Goal: Task Accomplishment & Management: Use online tool/utility

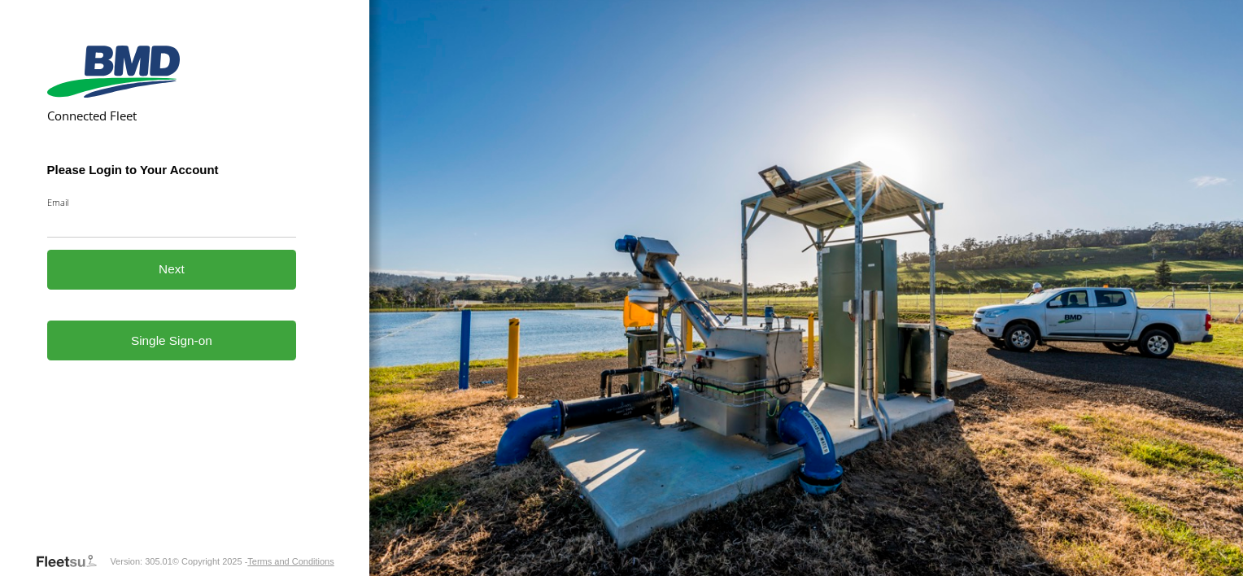
click at [146, 361] on form "Connected Fleet Please Login to Your Account Email Enter a valid login email ad…" at bounding box center [185, 295] width 276 height 512
click at [131, 347] on link "Single Sign-on" at bounding box center [172, 340] width 250 height 40
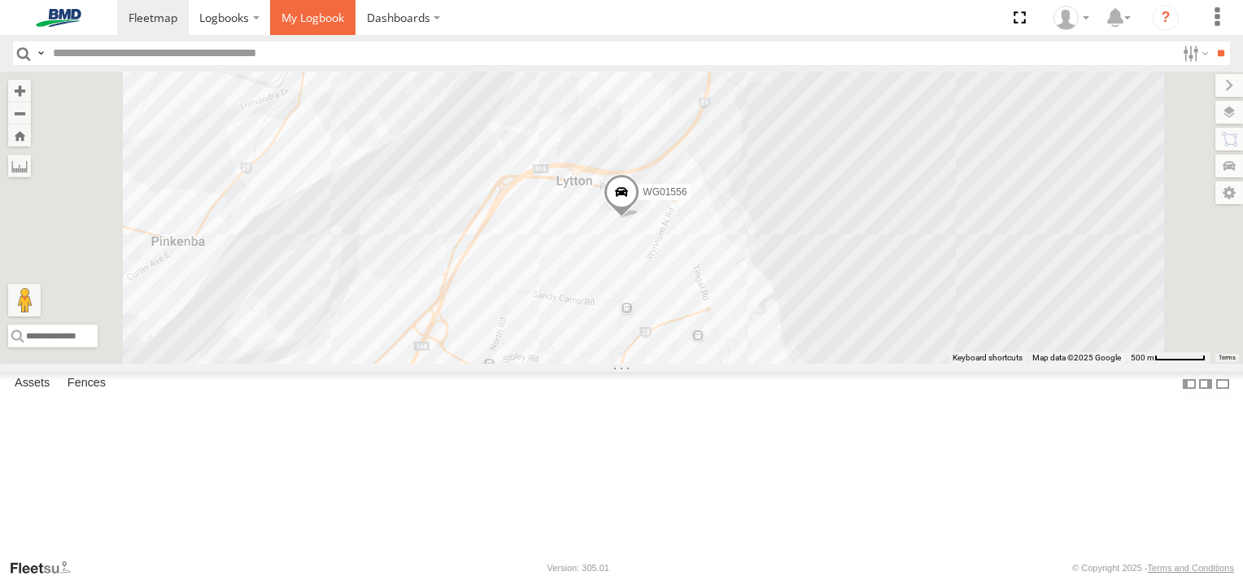
drag, startPoint x: 302, startPoint y: 19, endPoint x: 317, endPoint y: 24, distance: 16.5
click at [302, 19] on span at bounding box center [312, 17] width 63 height 15
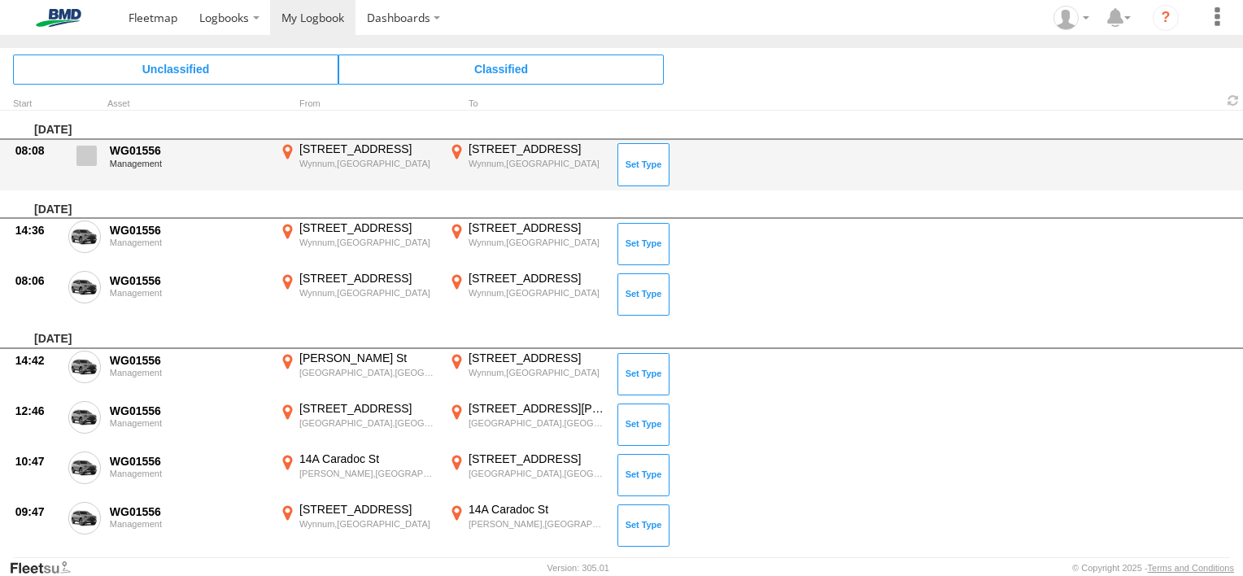
click at [90, 150] on span at bounding box center [86, 156] width 20 height 20
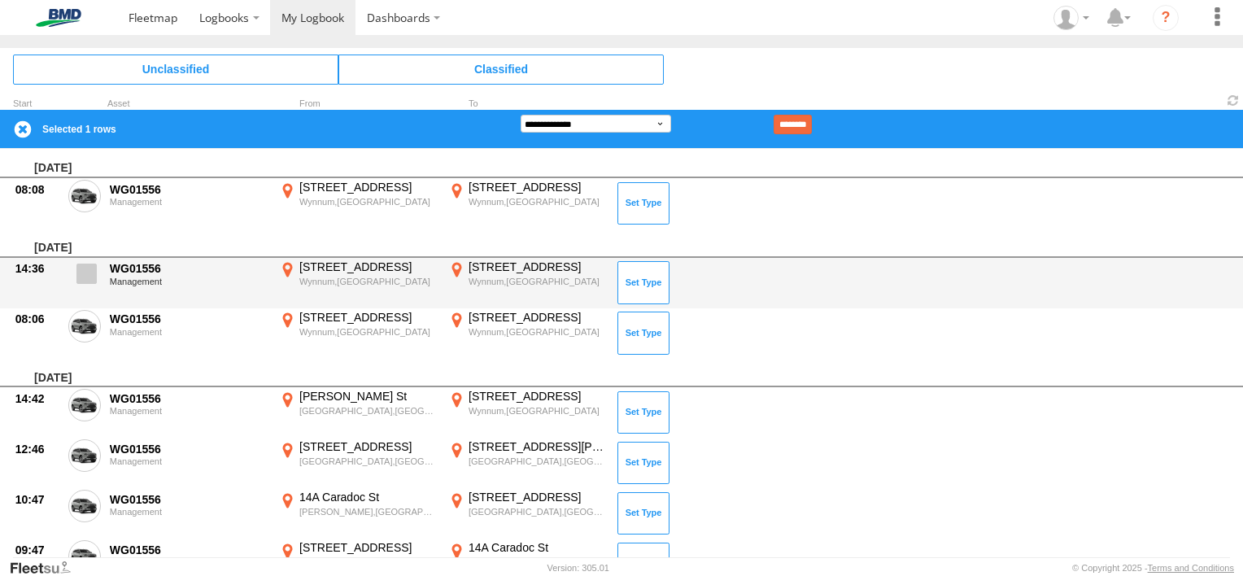
click at [80, 276] on span at bounding box center [86, 273] width 20 height 20
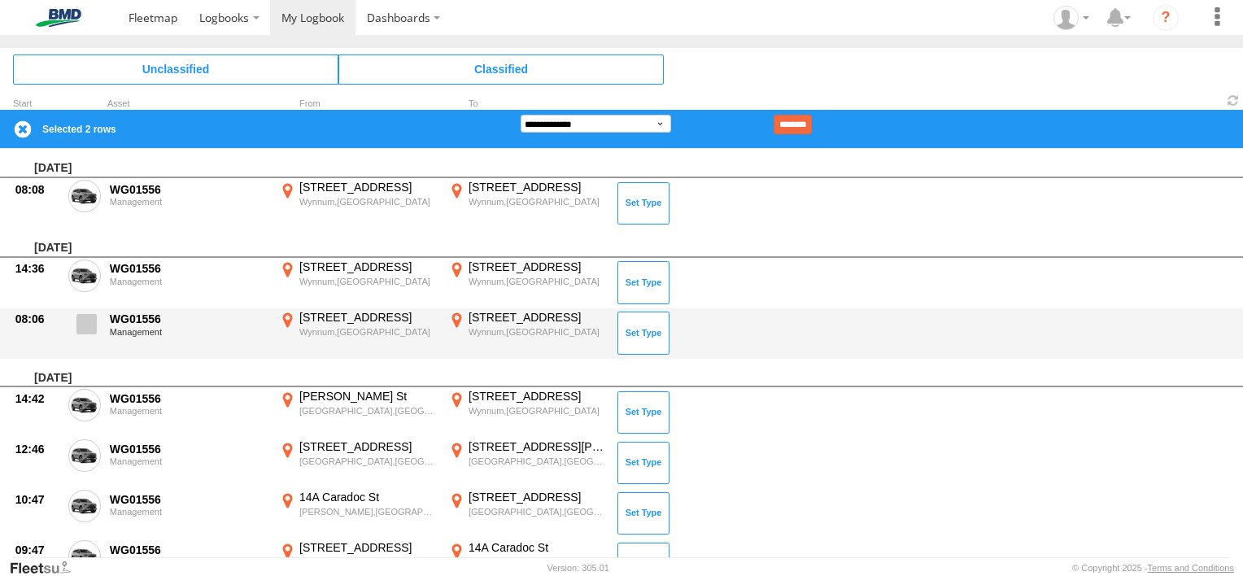
click at [85, 332] on span at bounding box center [86, 324] width 20 height 20
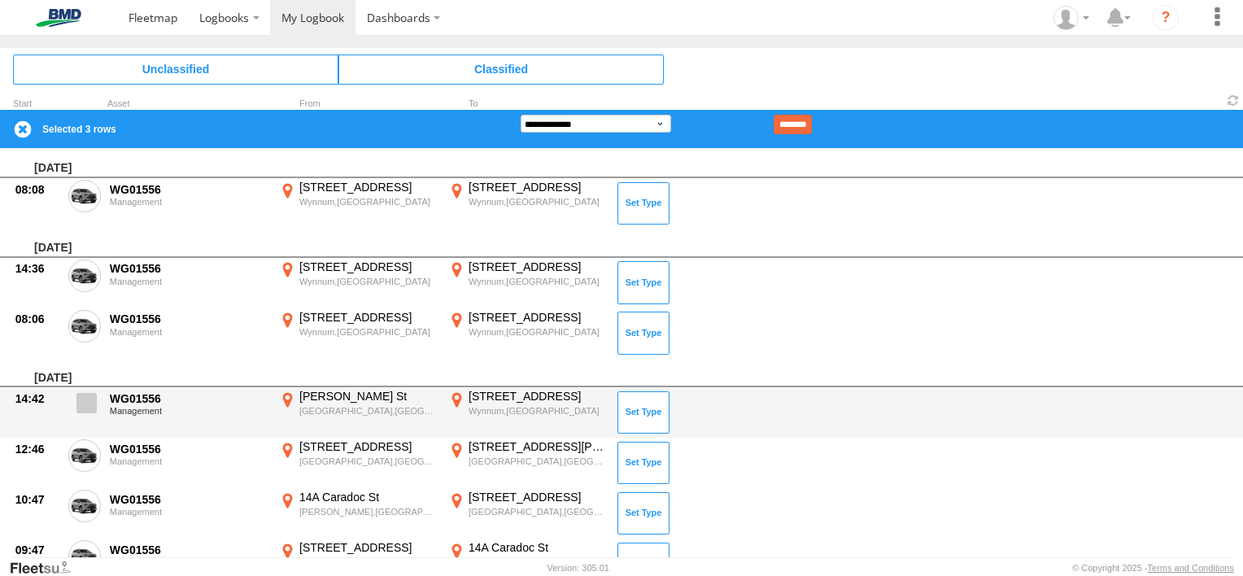
click at [89, 405] on span at bounding box center [86, 403] width 20 height 20
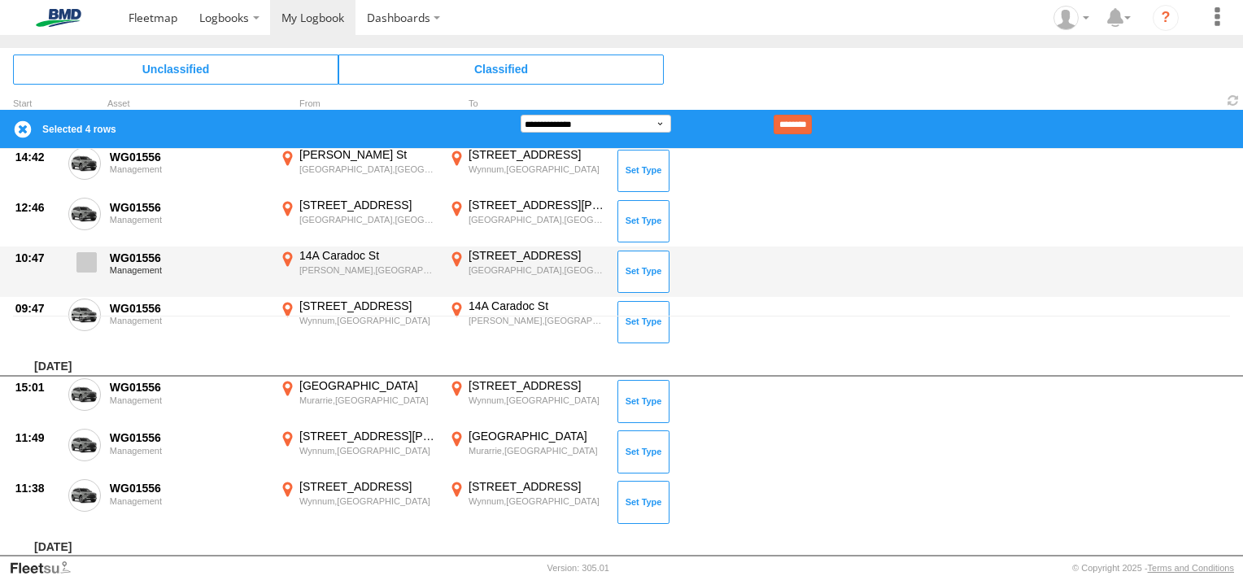
scroll to position [244, 0]
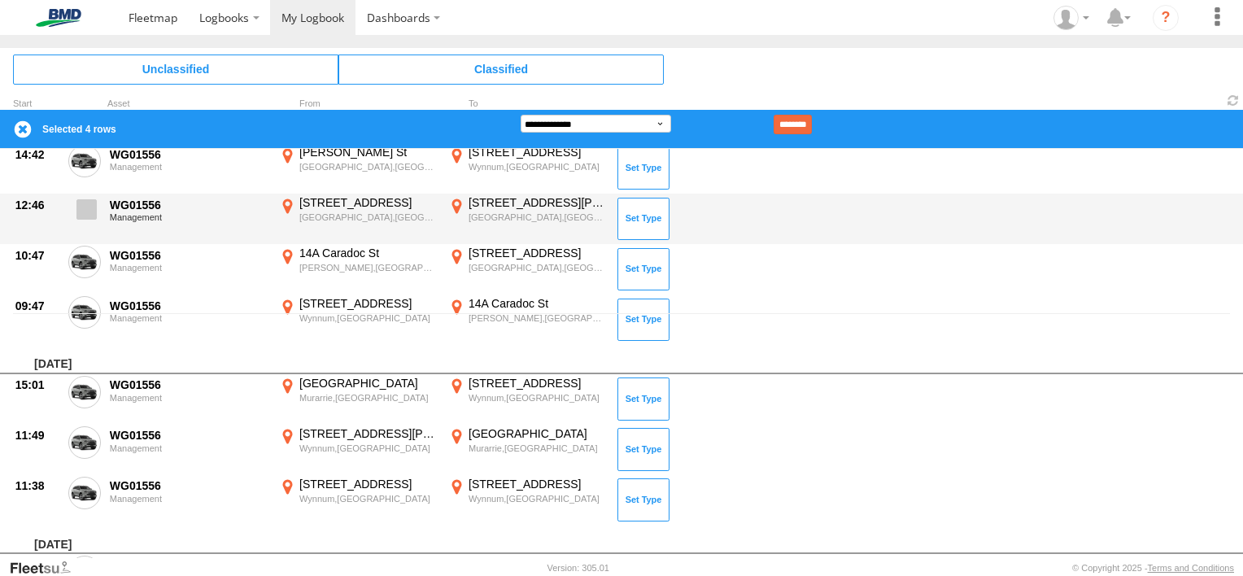
click at [91, 213] on span at bounding box center [86, 209] width 20 height 20
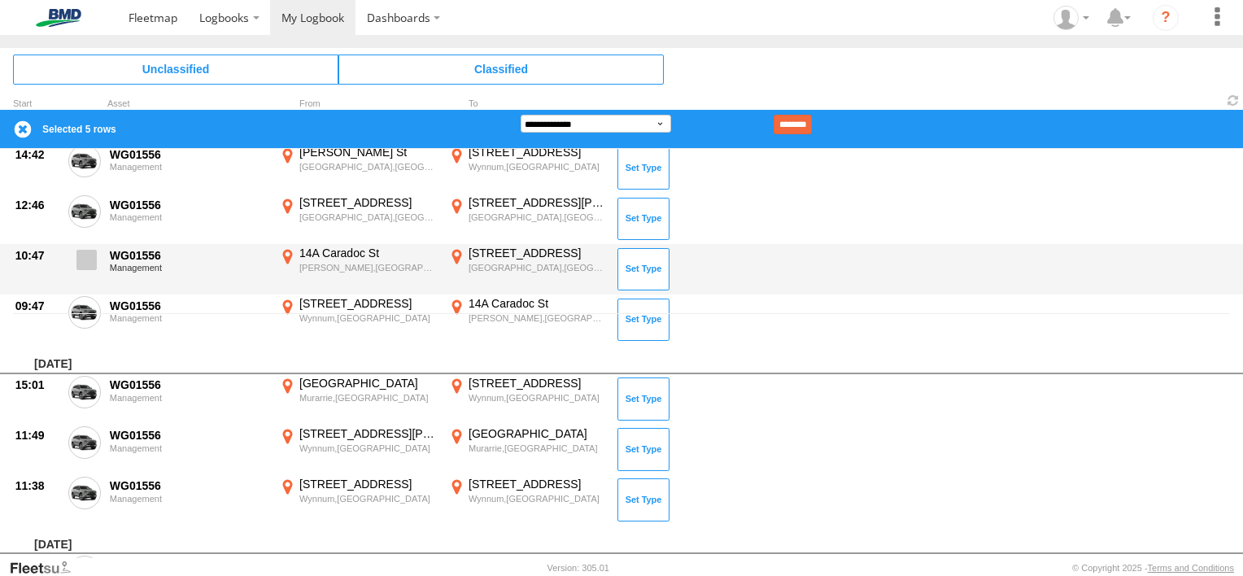
click at [83, 255] on span at bounding box center [86, 260] width 20 height 20
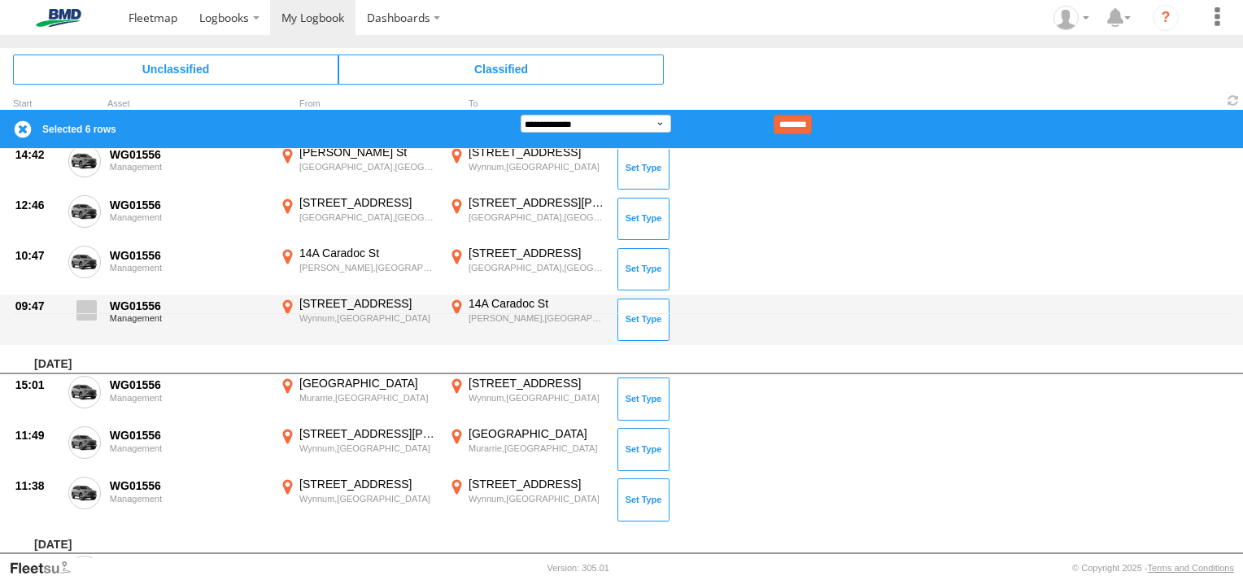
click at [84, 323] on label at bounding box center [84, 314] width 33 height 37
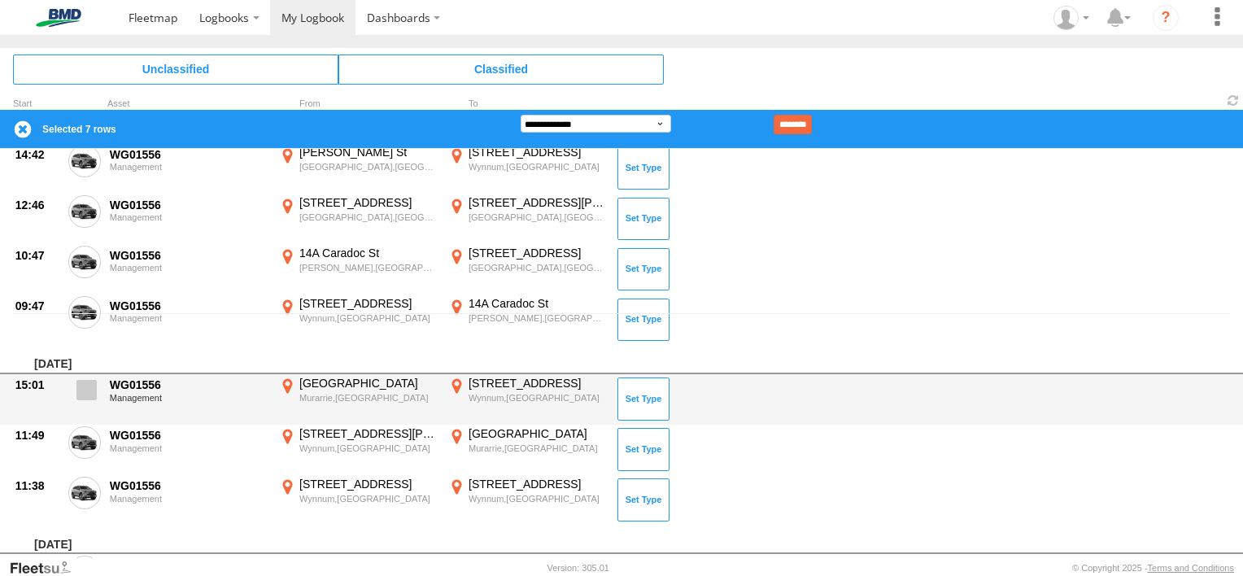
click at [84, 383] on span at bounding box center [86, 390] width 20 height 20
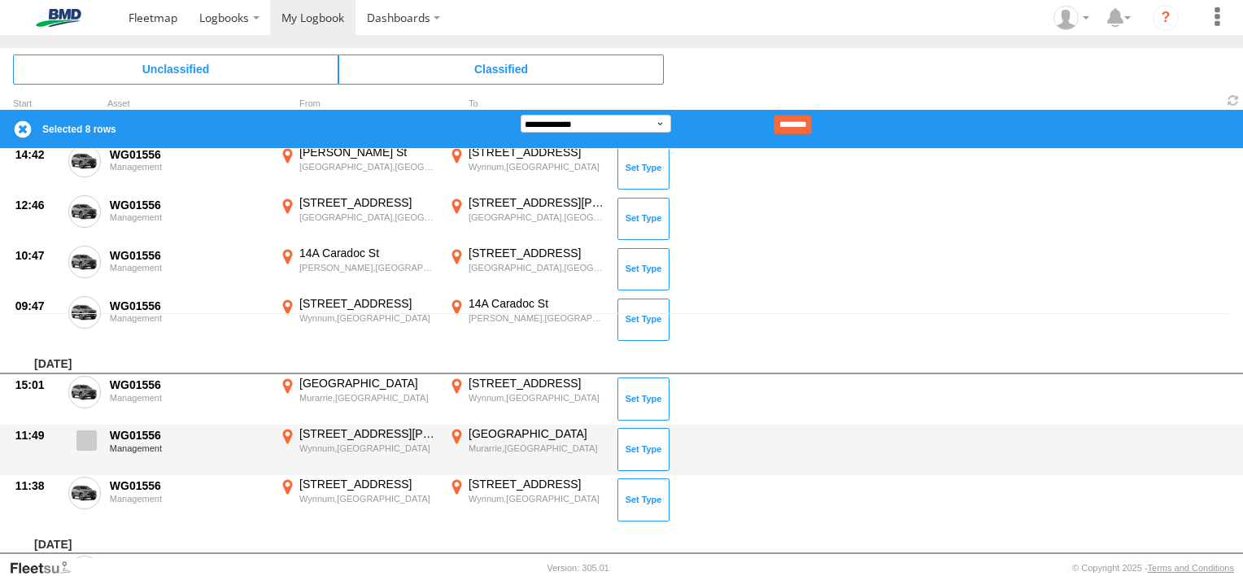
click at [78, 446] on span at bounding box center [86, 440] width 20 height 20
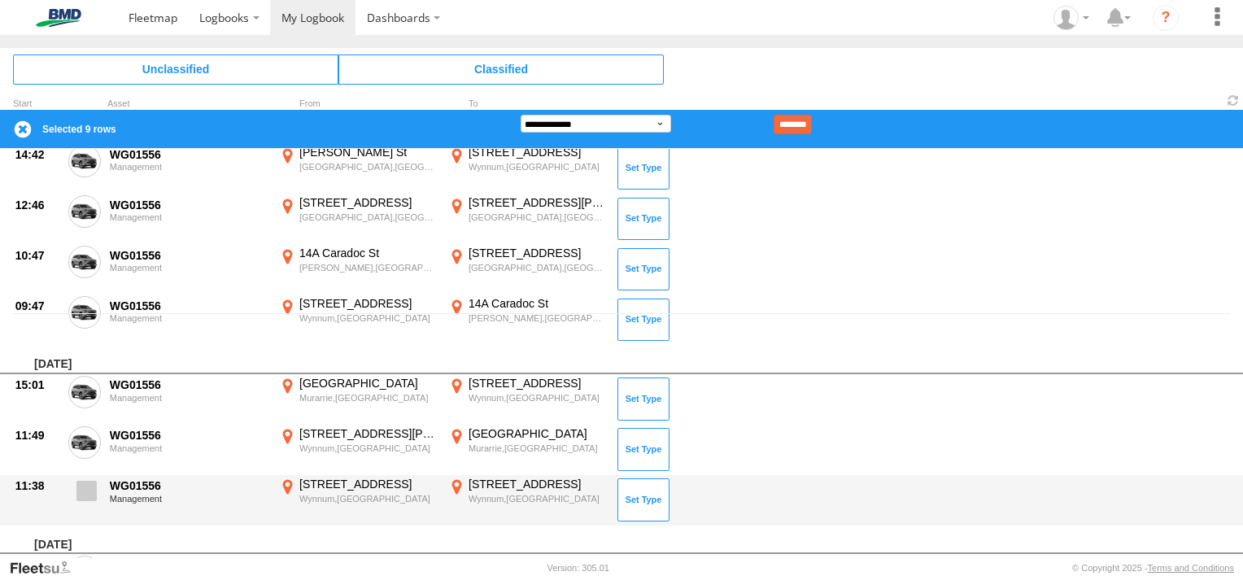
click at [87, 494] on span at bounding box center [86, 491] width 20 height 20
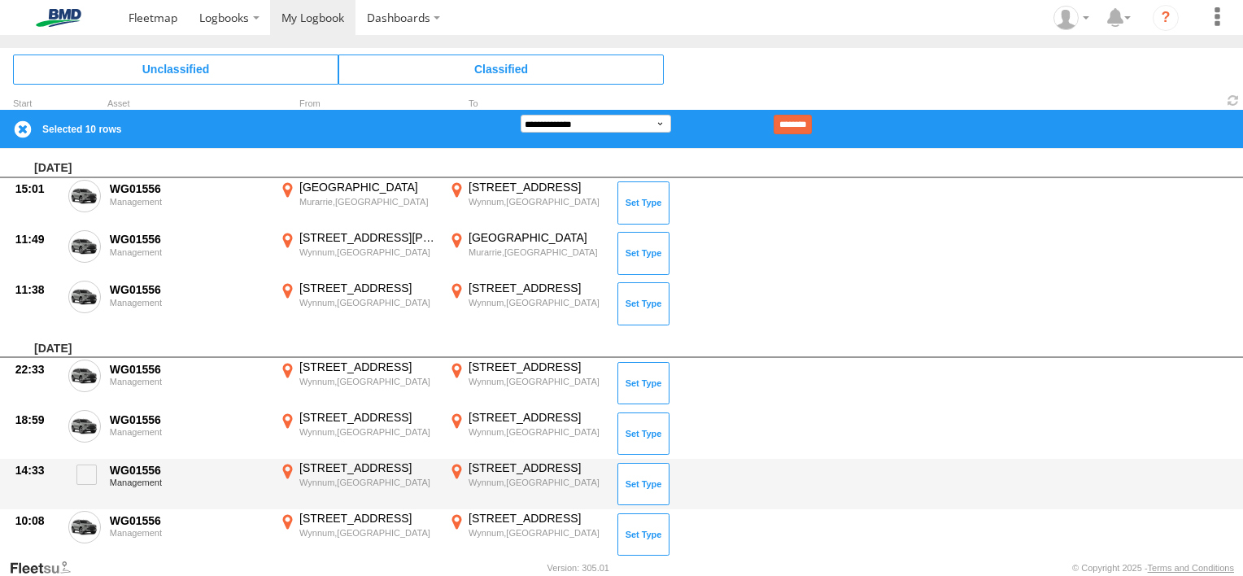
scroll to position [488, 0]
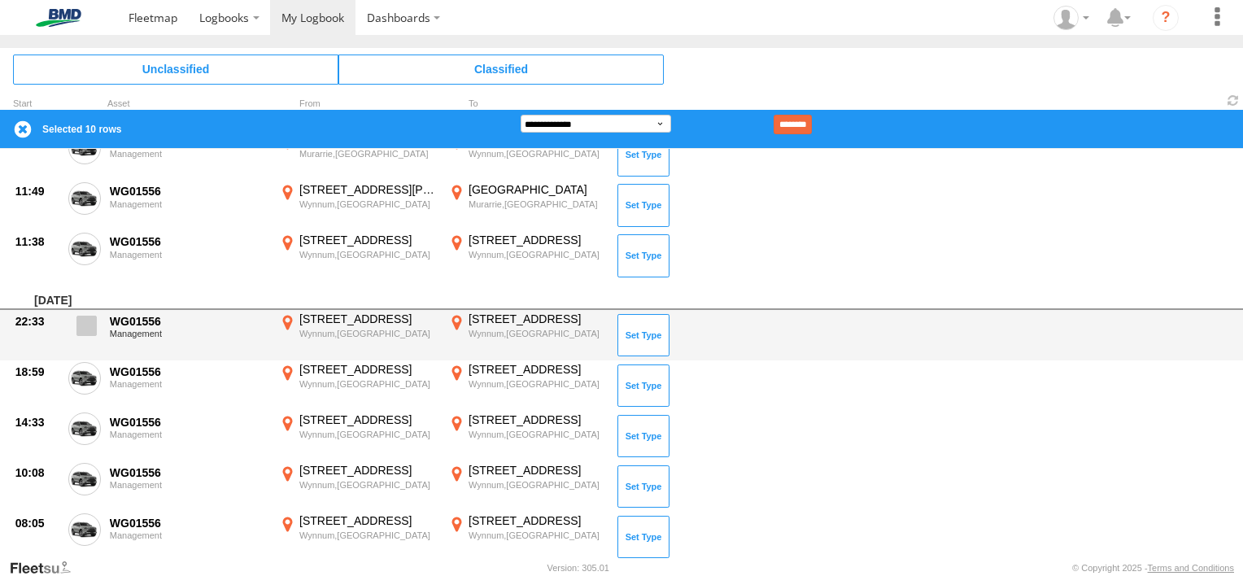
click at [81, 324] on span at bounding box center [86, 326] width 20 height 20
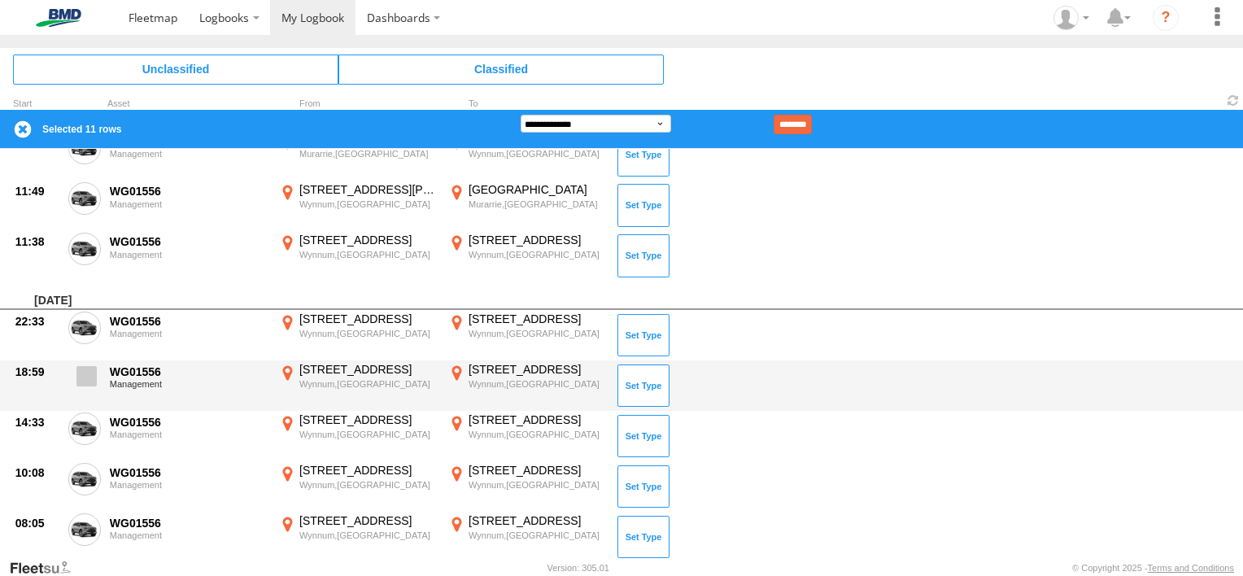
click at [87, 367] on span at bounding box center [86, 376] width 20 height 20
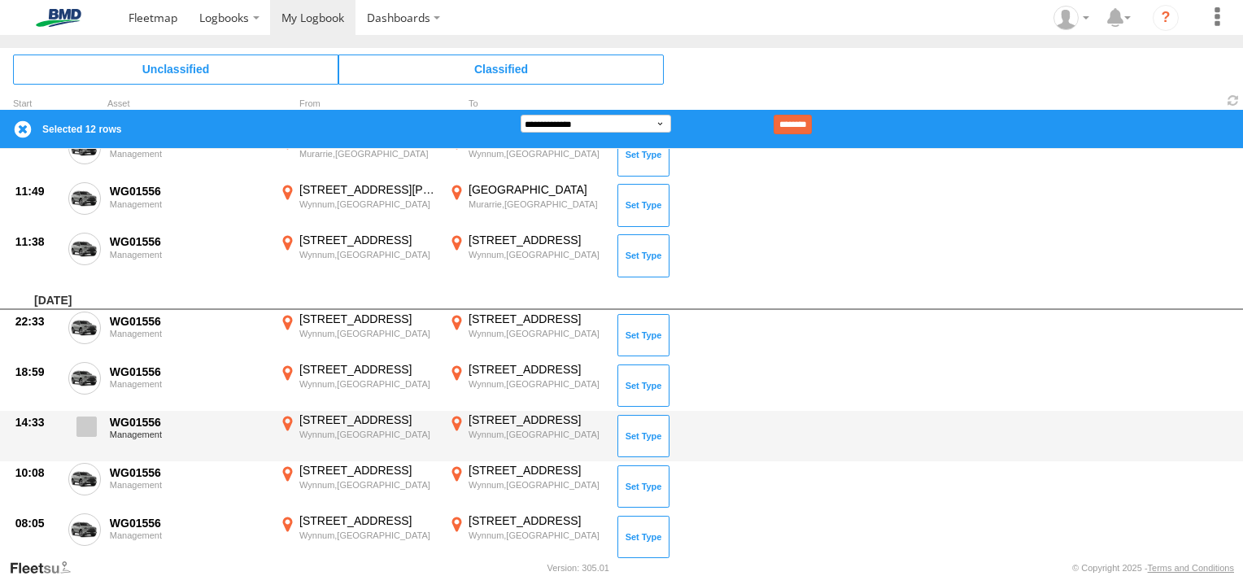
click at [88, 433] on span at bounding box center [86, 426] width 20 height 20
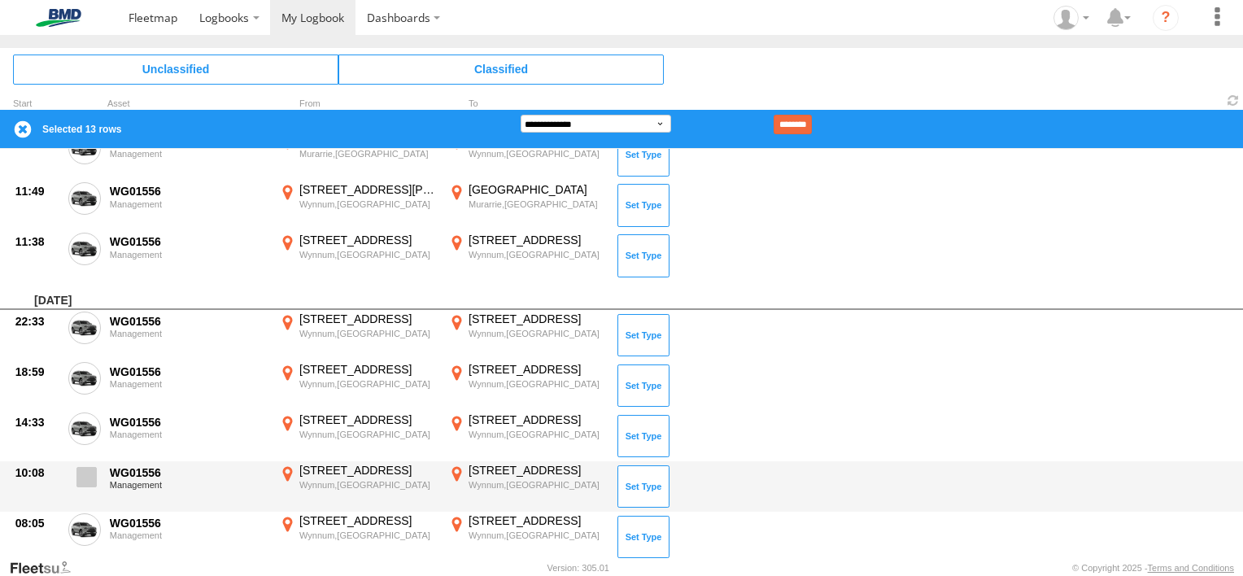
click at [87, 472] on span at bounding box center [86, 477] width 20 height 20
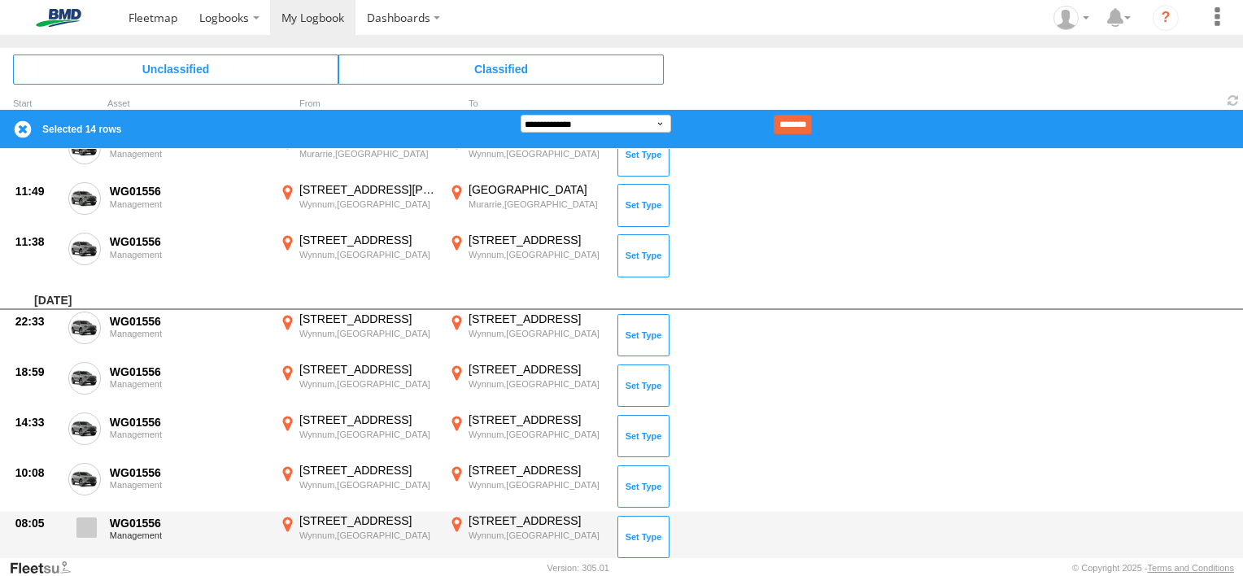
drag, startPoint x: 81, startPoint y: 527, endPoint x: 224, endPoint y: 526, distance: 143.1
click at [85, 527] on span at bounding box center [86, 527] width 20 height 20
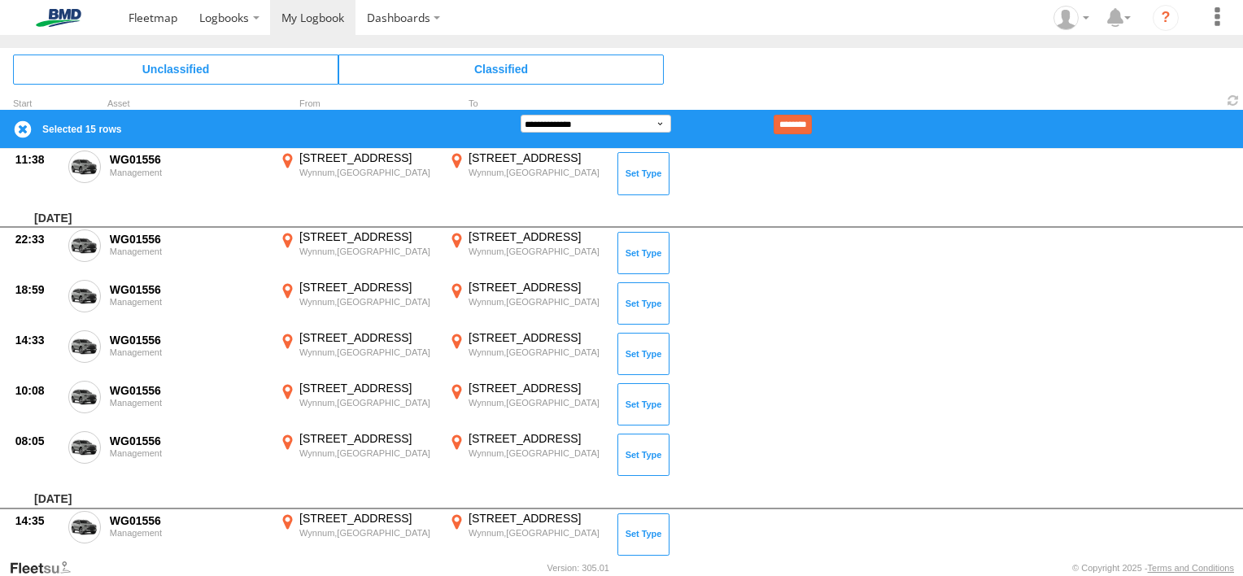
scroll to position [732, 0]
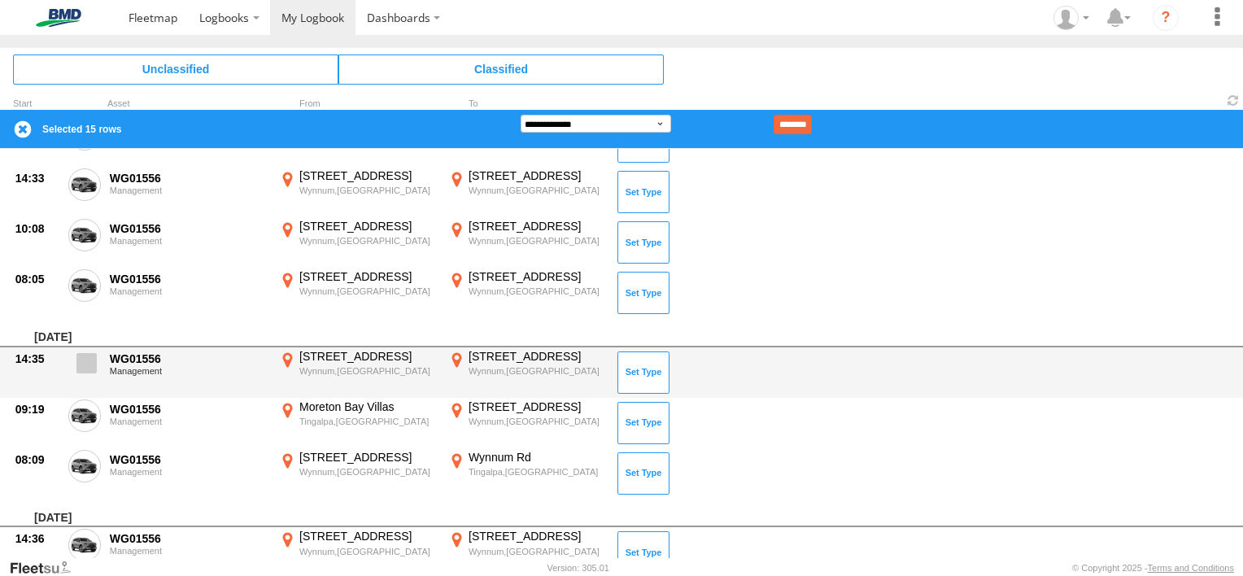
click at [86, 354] on span at bounding box center [86, 363] width 20 height 20
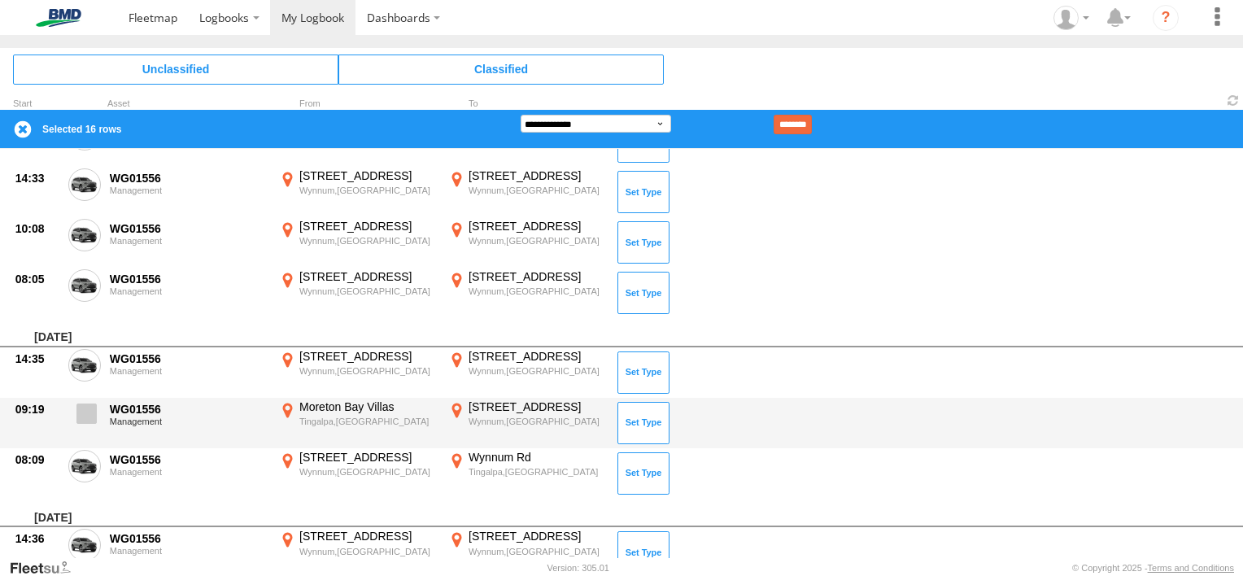
click at [85, 410] on span at bounding box center [86, 413] width 20 height 20
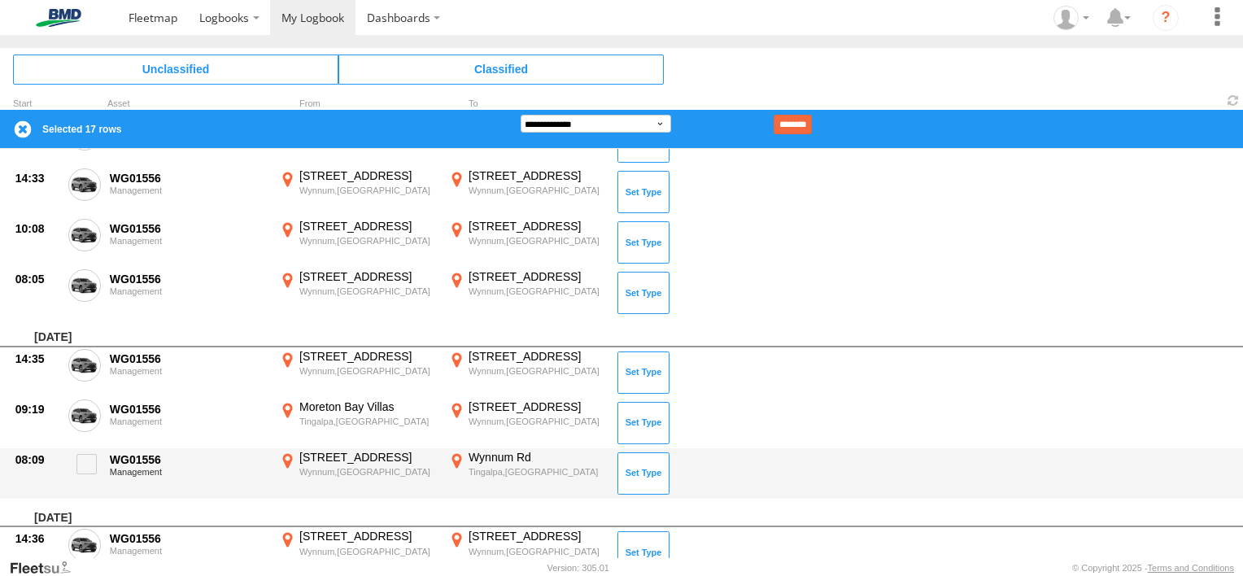
drag, startPoint x: 81, startPoint y: 464, endPoint x: 151, endPoint y: 478, distance: 71.5
click at [81, 464] on span at bounding box center [86, 464] width 20 height 20
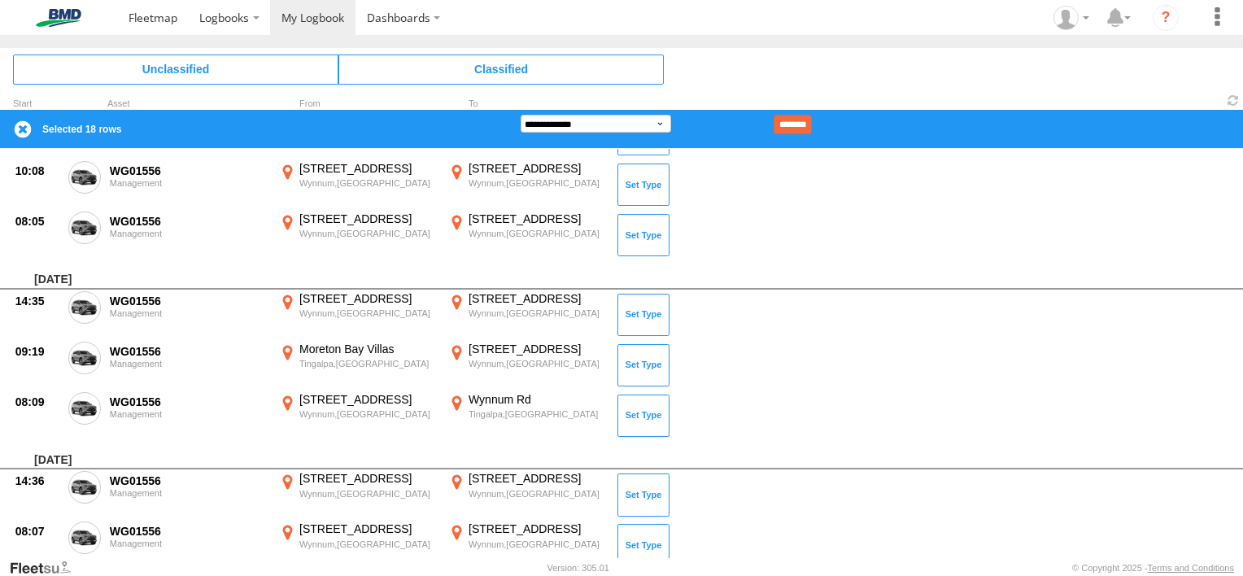
scroll to position [976, 0]
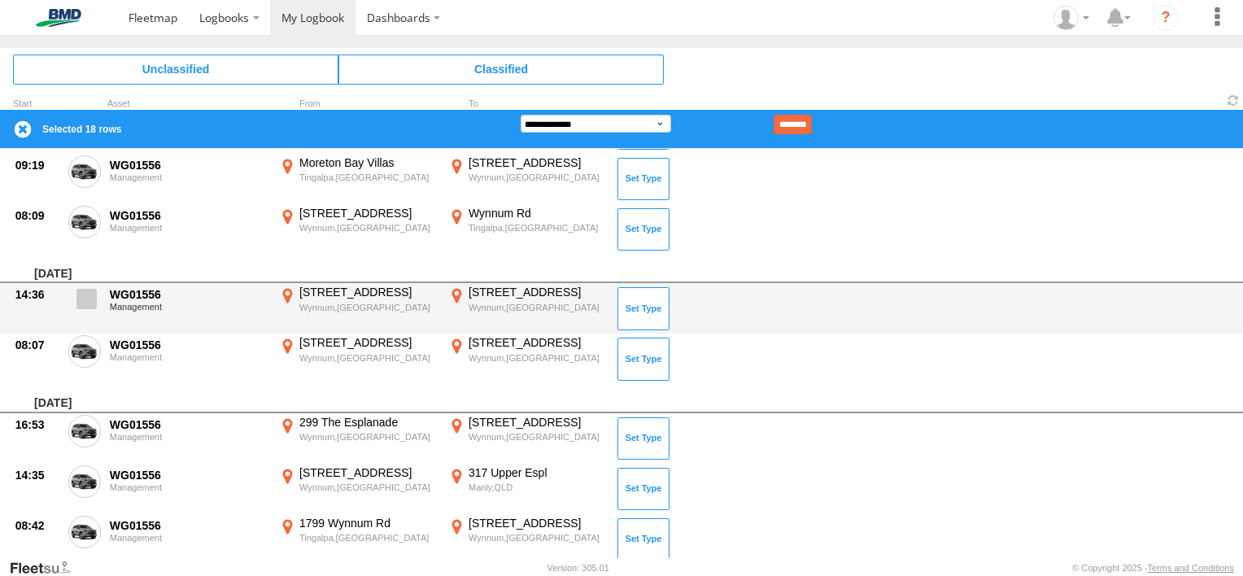
click at [81, 299] on span at bounding box center [86, 299] width 20 height 20
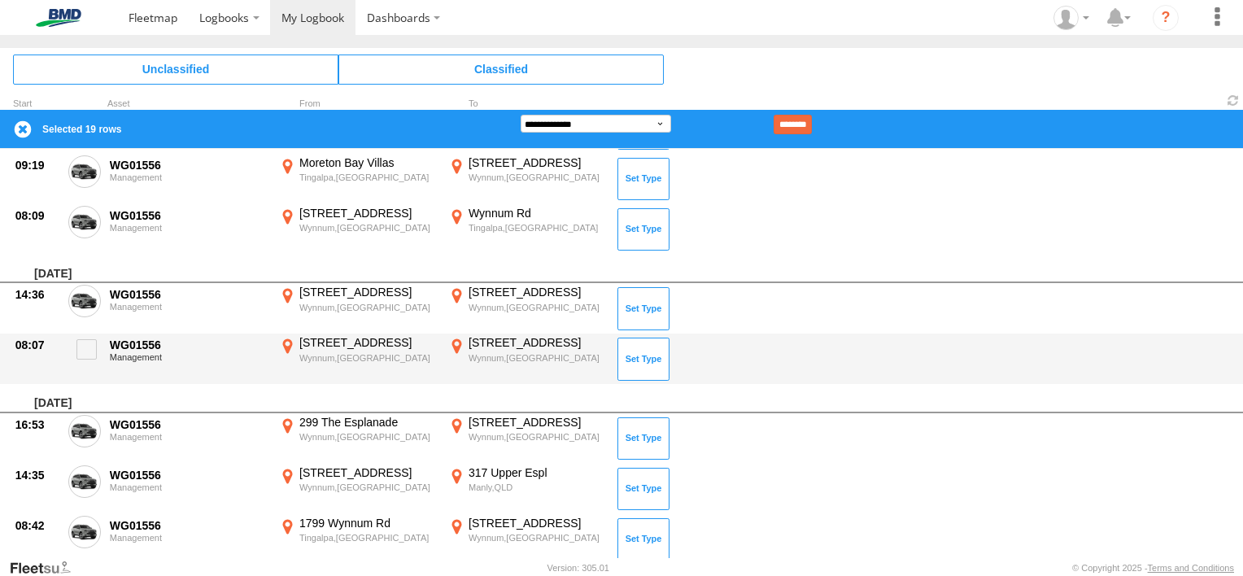
click at [76, 335] on label at bounding box center [84, 353] width 33 height 37
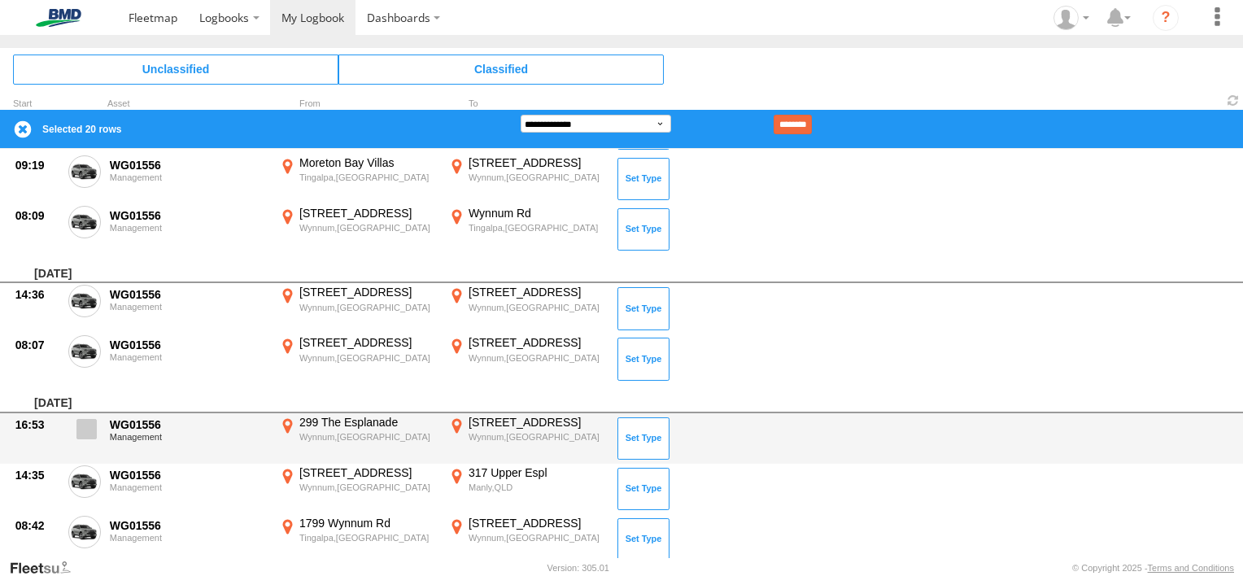
click at [84, 442] on label at bounding box center [84, 433] width 33 height 37
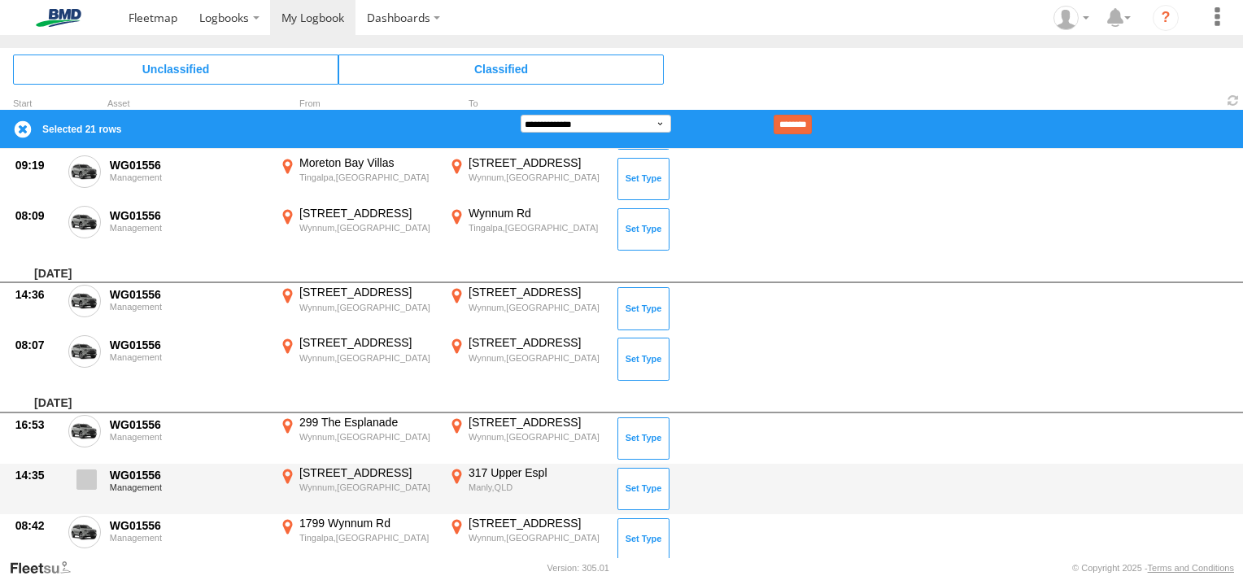
click at [86, 478] on span at bounding box center [86, 479] width 20 height 20
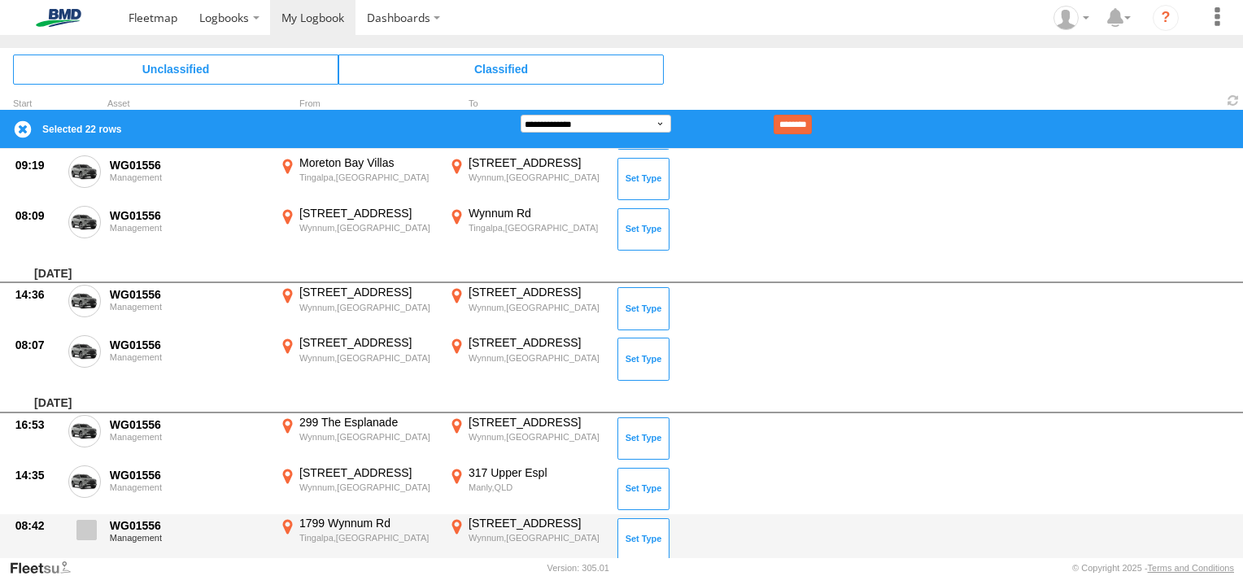
click at [85, 524] on span at bounding box center [86, 530] width 20 height 20
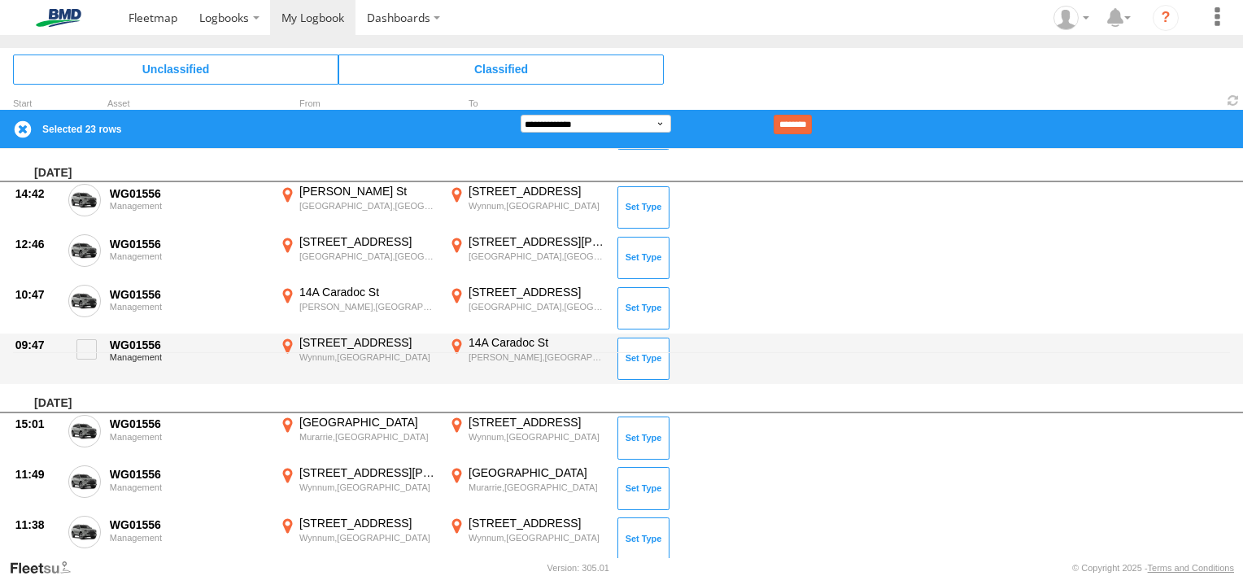
scroll to position [0, 0]
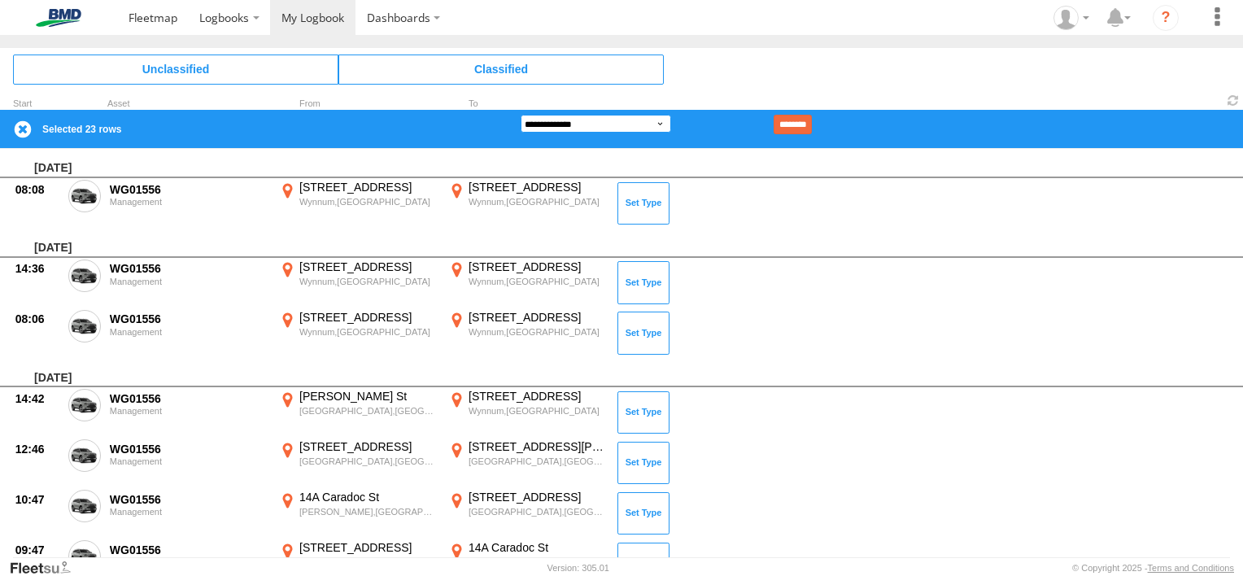
click at [660, 124] on select "**********" at bounding box center [595, 124] width 150 height 18
select select "**"
click at [520, 115] on select "**********" at bounding box center [595, 124] width 150 height 18
click at [805, 124] on input "********" at bounding box center [792, 125] width 38 height 20
